Goal: Information Seeking & Learning: Learn about a topic

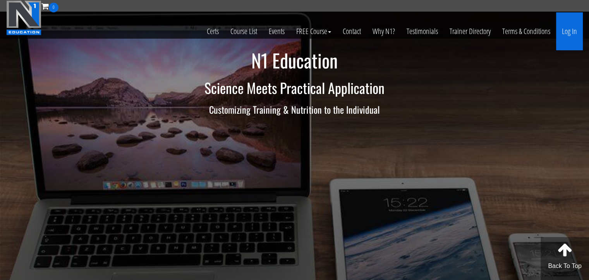
click at [566, 30] on link "Log In" at bounding box center [569, 31] width 27 height 38
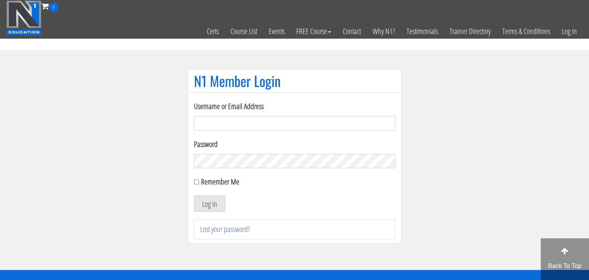
click at [249, 121] on input "Username or Email Address" at bounding box center [294, 123] width 201 height 15
type input "wallacehuan152@gmail.com"
click at [209, 199] on button "Log In" at bounding box center [209, 204] width 31 height 16
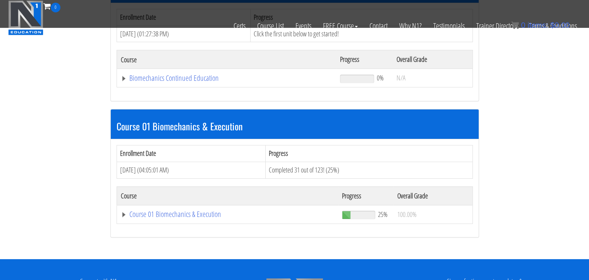
scroll to position [194, 0]
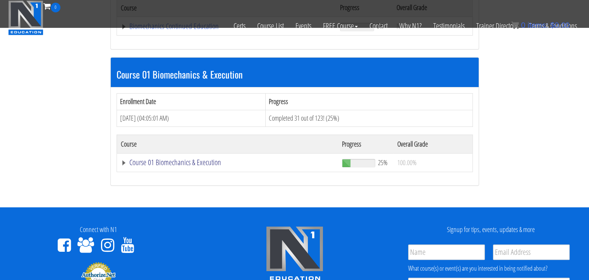
click at [200, 30] on link "Course 01 Biomechanics & Execution" at bounding box center [227, 26] width 212 height 8
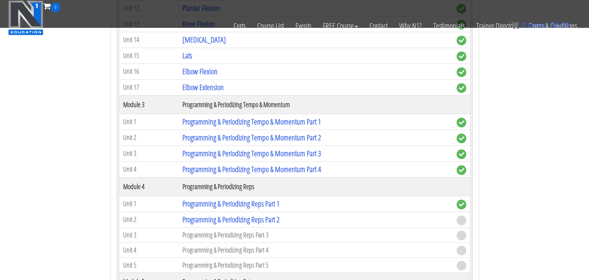
scroll to position [800, 0]
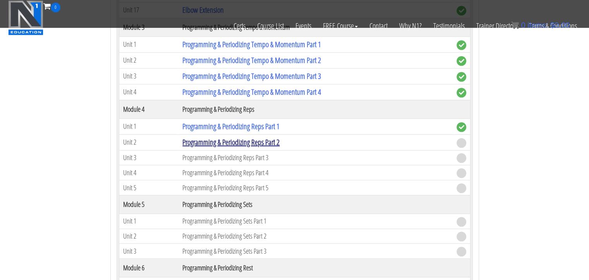
click at [258, 140] on link "Programming & Periodizing Reps Part 2" at bounding box center [230, 142] width 97 height 10
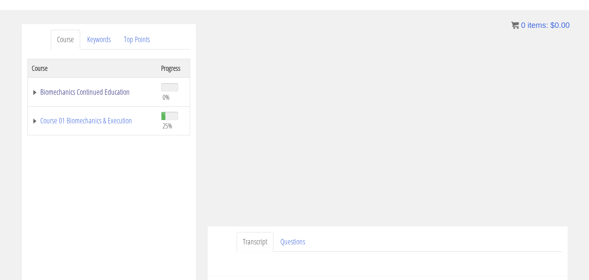
click at [34, 92] on link "Biomechanics Continued Education" at bounding box center [93, 92] width 122 height 8
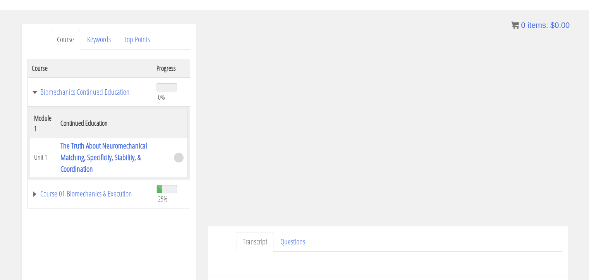
click at [60, 72] on th "Course" at bounding box center [89, 68] width 125 height 19
click at [41, 93] on link "Biomechanics Continued Education" at bounding box center [90, 92] width 117 height 8
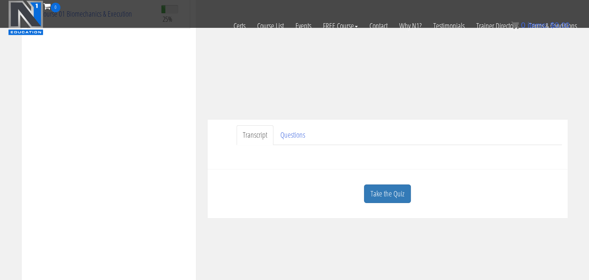
scroll to position [174, 0]
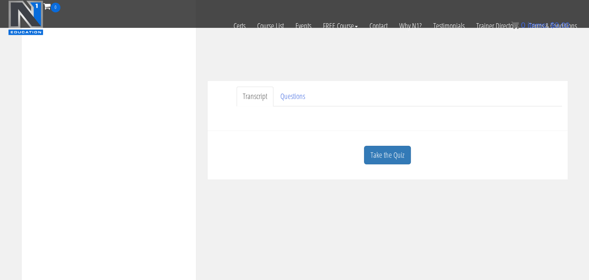
click at [400, 154] on link "Take the Quiz" at bounding box center [387, 155] width 47 height 19
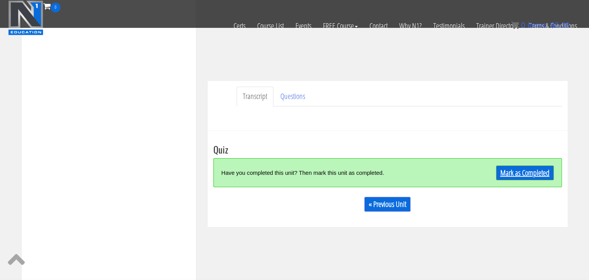
click at [525, 173] on link "Mark as Completed" at bounding box center [525, 173] width 58 height 15
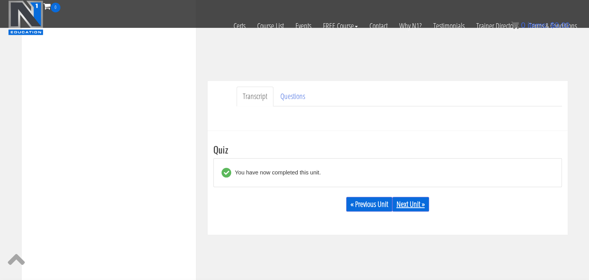
click at [419, 206] on link "Next Unit »" at bounding box center [410, 204] width 37 height 15
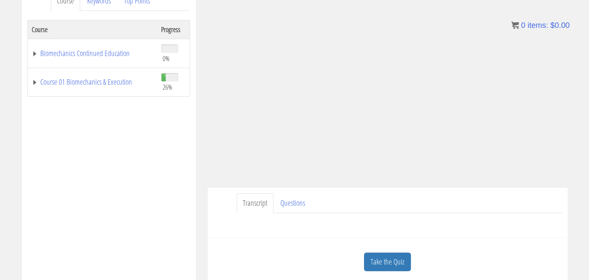
scroll to position [155, 0]
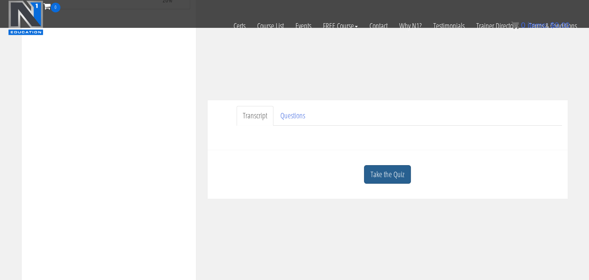
click at [401, 175] on link "Take the Quiz" at bounding box center [387, 174] width 47 height 19
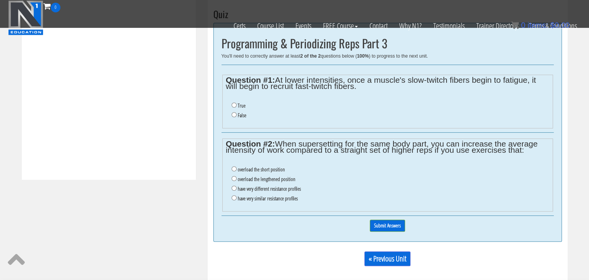
scroll to position [297, 0]
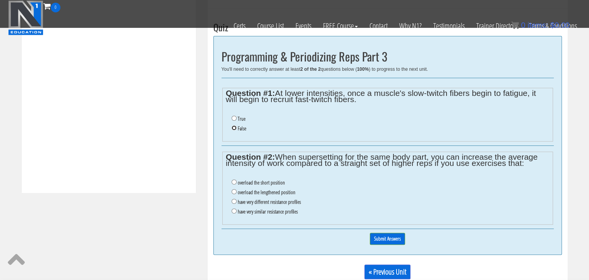
click at [235, 126] on input "False" at bounding box center [234, 127] width 5 height 5
radio input "true"
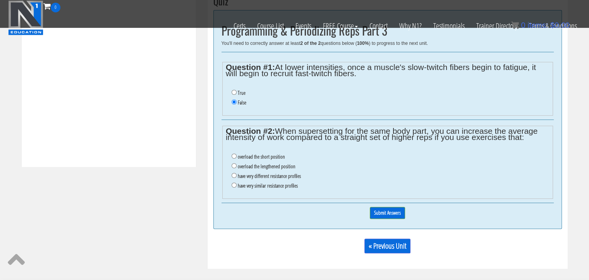
click at [283, 172] on li "have very different resistance profiles" at bounding box center [391, 177] width 318 height 10
click at [243, 174] on label "have very different resistance profiles" at bounding box center [269, 176] width 63 height 6
click at [232, 174] on input "have very different resistance profiles" at bounding box center [234, 175] width 5 height 5
radio input "true"
click at [348, 173] on li "have very different resistance profiles" at bounding box center [391, 177] width 318 height 10
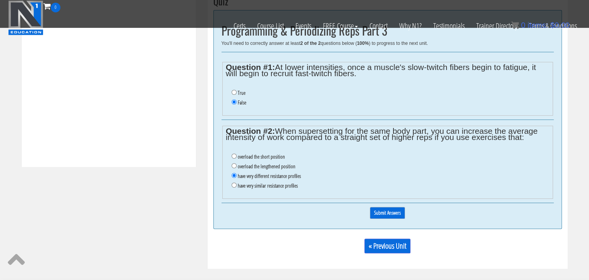
click at [382, 211] on input "Submit Answers" at bounding box center [387, 213] width 35 height 12
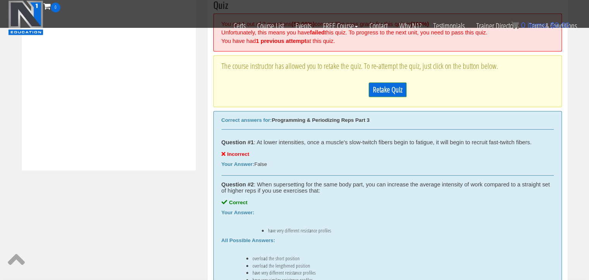
scroll to position [306, 0]
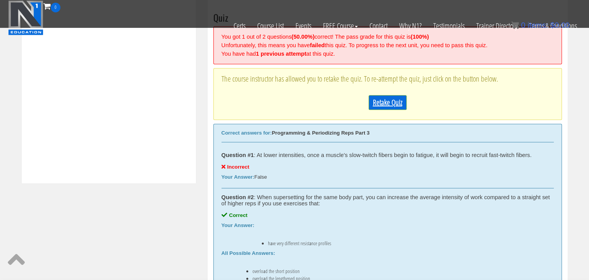
click at [391, 100] on link "Retake Quiz" at bounding box center [388, 102] width 38 height 15
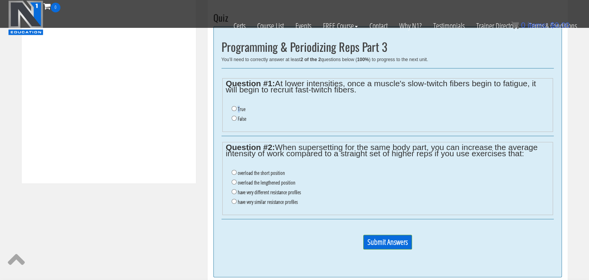
click at [239, 106] on label "True" at bounding box center [242, 109] width 8 height 6
click at [232, 107] on input "True" at bounding box center [234, 108] width 5 height 5
radio input "true"
click at [233, 192] on input "have very different resistance profiles" at bounding box center [234, 191] width 5 height 5
radio input "true"
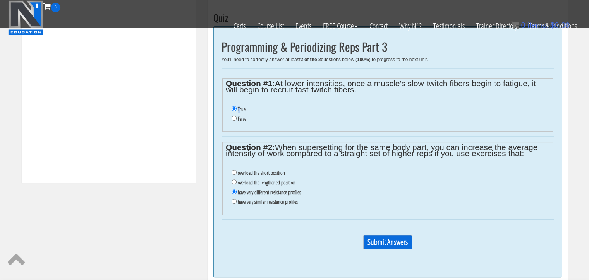
click at [383, 242] on input "Submit Answers" at bounding box center [387, 242] width 49 height 15
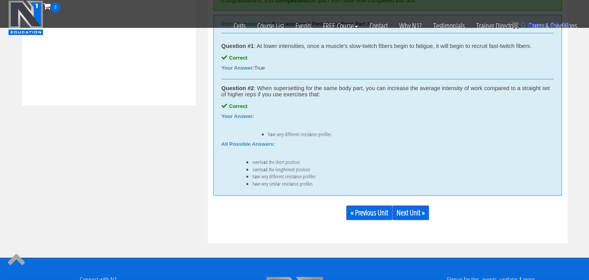
scroll to position [462, 0]
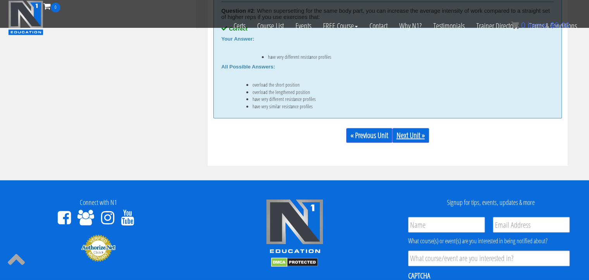
click at [413, 140] on link "Next Unit »" at bounding box center [410, 135] width 37 height 15
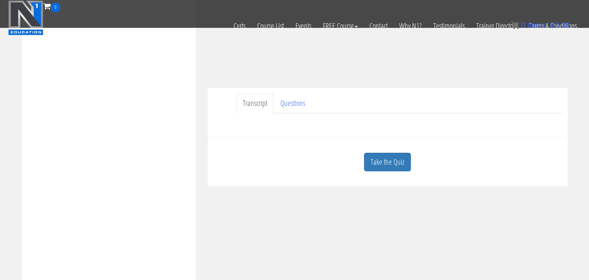
scroll to position [206, 0]
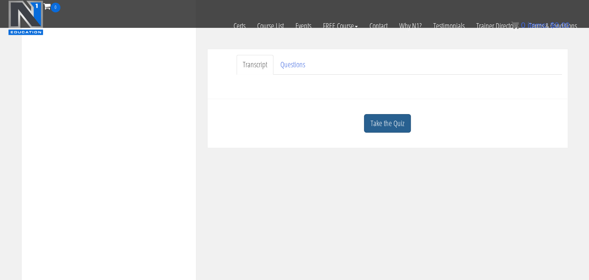
click at [386, 114] on link "Take the Quiz" at bounding box center [387, 123] width 47 height 19
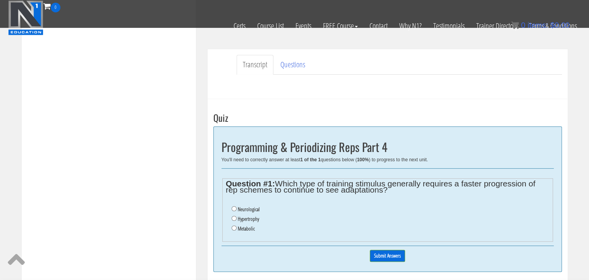
scroll to position [283, 0]
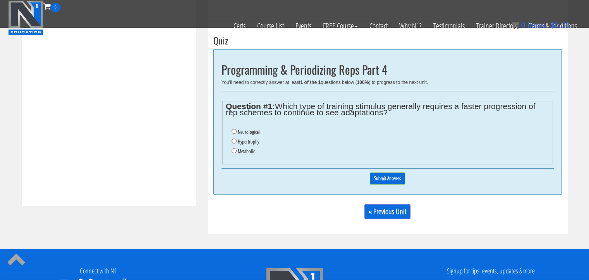
click at [249, 133] on label "Neurological" at bounding box center [249, 132] width 22 height 6
click at [237, 133] on input "Neurological" at bounding box center [234, 131] width 5 height 5
radio input "true"
click at [240, 149] on label "Metabolic" at bounding box center [246, 151] width 17 height 6
click at [237, 149] on input "Metabolic" at bounding box center [234, 150] width 5 height 5
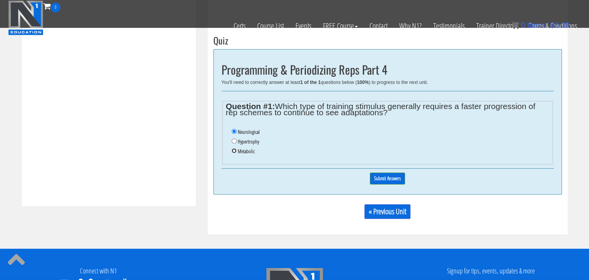
radio input "true"
click at [387, 178] on input "Submit Answers" at bounding box center [387, 179] width 35 height 12
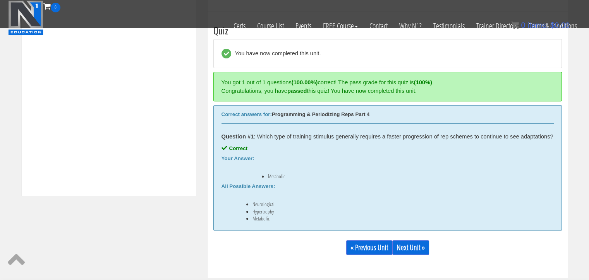
scroll to position [345, 0]
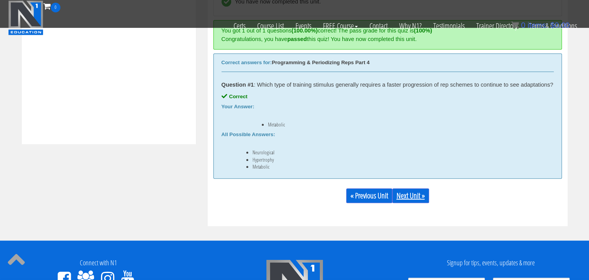
click at [426, 201] on link "Next Unit »" at bounding box center [410, 196] width 37 height 15
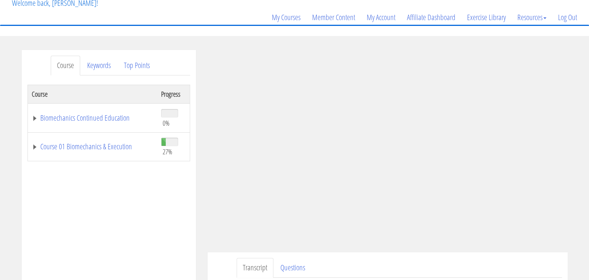
scroll to position [90, 0]
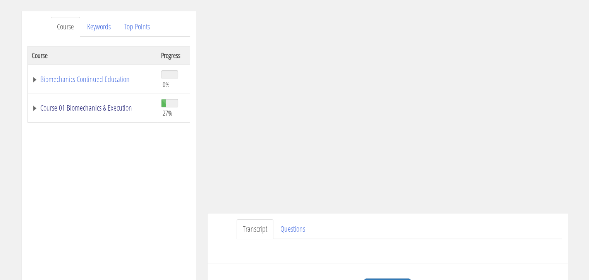
click at [99, 110] on link "Course 01 Biomechanics & Execution" at bounding box center [93, 108] width 122 height 8
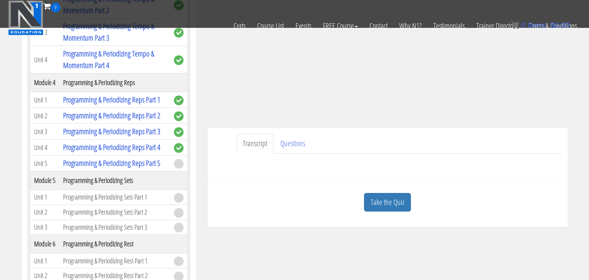
scroll to position [191, 0]
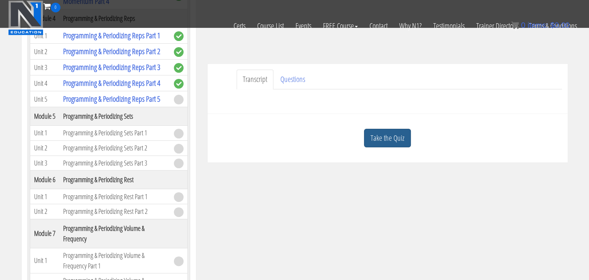
click at [403, 142] on link "Take the Quiz" at bounding box center [387, 138] width 47 height 19
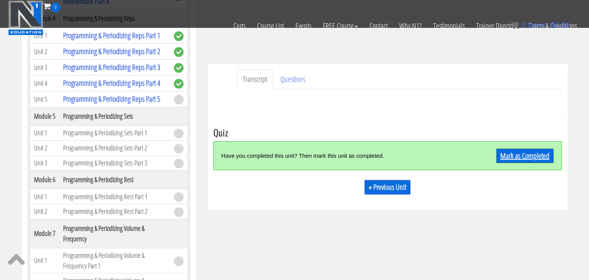
click at [522, 155] on link "Mark as Completed" at bounding box center [525, 156] width 58 height 15
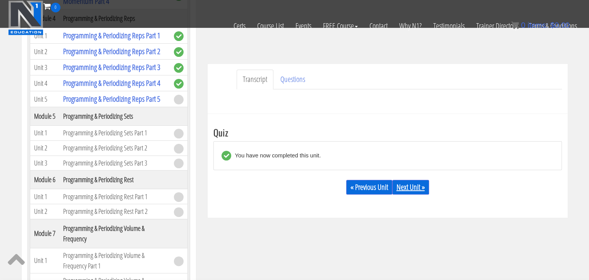
click at [412, 187] on link "Next Unit »" at bounding box center [410, 187] width 37 height 15
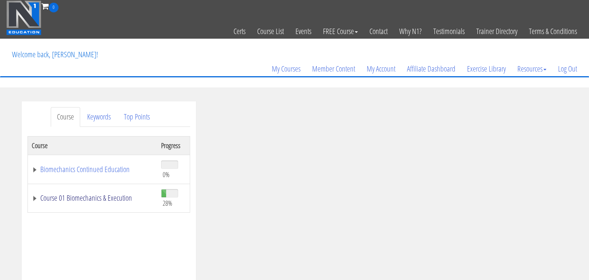
click at [98, 197] on link "Course 01 Biomechanics & Execution" at bounding box center [93, 198] width 122 height 8
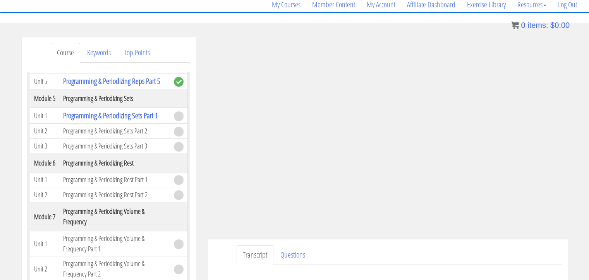
scroll to position [736, 0]
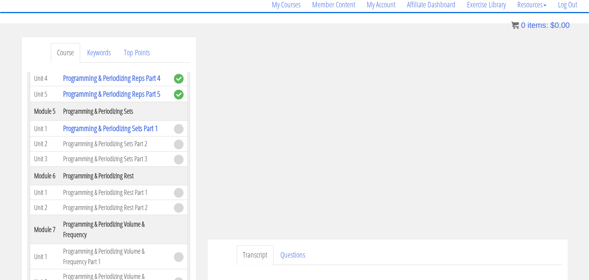
drag, startPoint x: 5, startPoint y: 90, endPoint x: 10, endPoint y: 85, distance: 7.1
drag, startPoint x: 10, startPoint y: 85, endPoint x: 218, endPoint y: 14, distance: 219.9
